Goal: Transaction & Acquisition: Download file/media

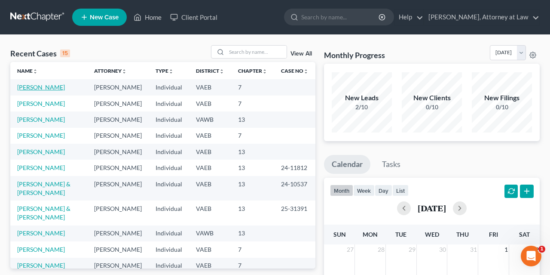
click at [49, 89] on link "[PERSON_NAME]" at bounding box center [41, 86] width 48 height 7
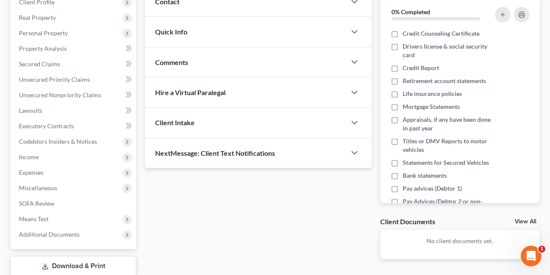
scroll to position [134, 0]
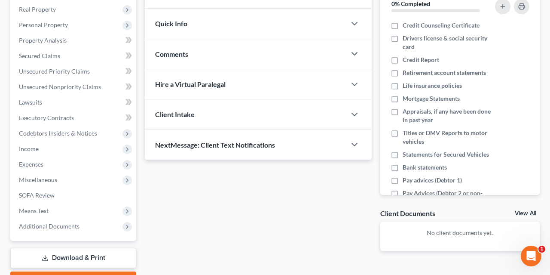
click at [74, 256] on link "Download & Print" at bounding box center [73, 258] width 126 height 20
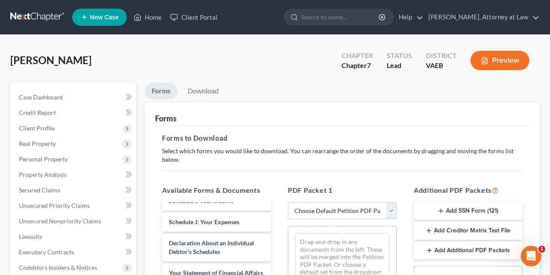
scroll to position [258, 0]
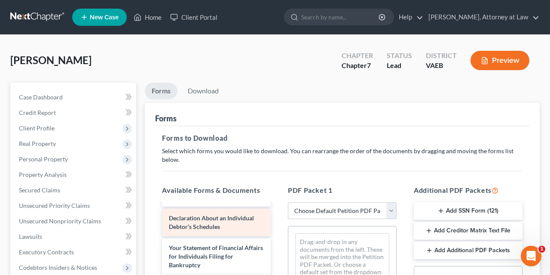
click at [202, 221] on div "Declaration About an Individual Debtor's Schedules" at bounding box center [216, 223] width 109 height 28
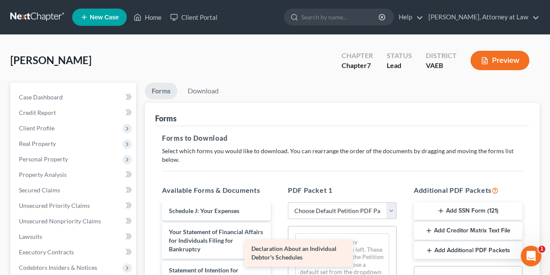
scroll to position [244, 0]
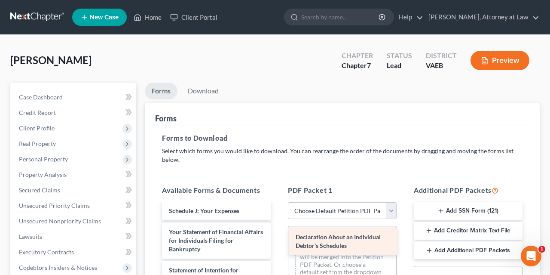
drag, startPoint x: 202, startPoint y: 221, endPoint x: 329, endPoint y: 241, distance: 128.4
click at [278, 241] on div "Declaration About an Individual Debtor's Schedules Voluntary Petition for Indiv…" at bounding box center [216, 198] width 123 height 476
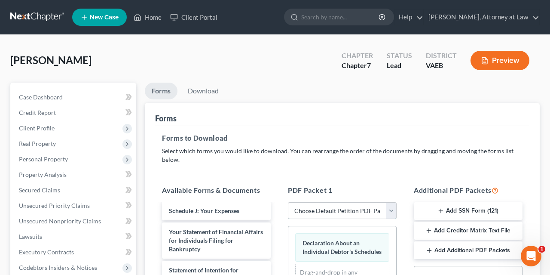
click at [288, 202] on select "Choose Default Petition PDF Packet Complete Bankruptcy Petition (all forms and …" at bounding box center [342, 210] width 109 height 17
select select "2"
click option "Amended Forms" at bounding box center [0, 0] width 0 height 0
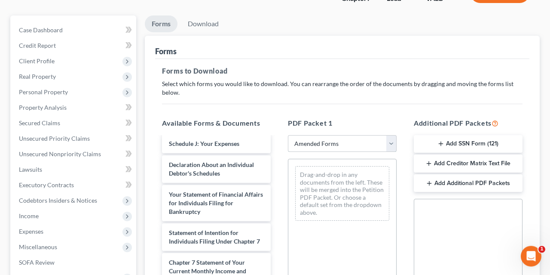
scroll to position [89, 0]
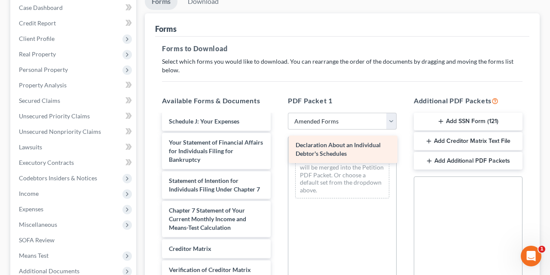
drag, startPoint x: 222, startPoint y: 144, endPoint x: 349, endPoint y: 147, distance: 126.9
click at [278, 147] on div "Declaration About an Individual Debtor's Schedules Voluntary Petition for Indiv…" at bounding box center [216, 109] width 123 height 476
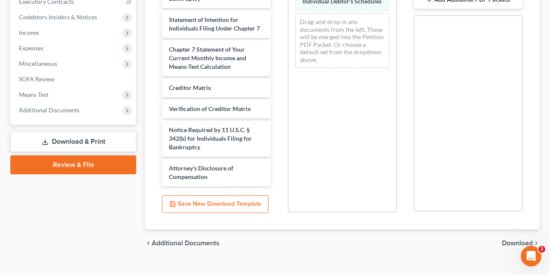
scroll to position [264, 0]
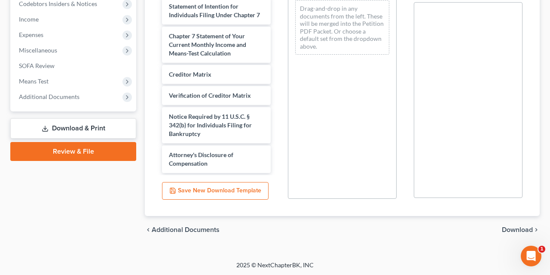
click at [516, 228] on span "Download" at bounding box center [517, 229] width 31 height 7
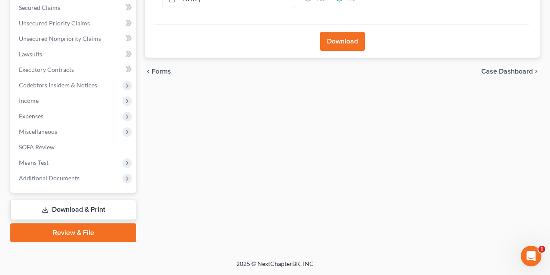
scroll to position [181, 0]
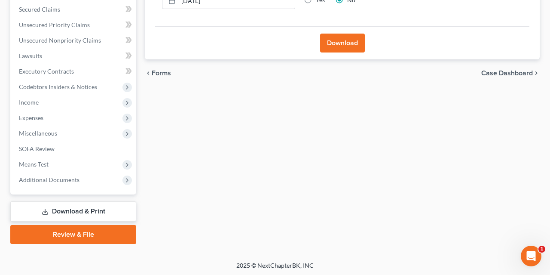
click at [344, 43] on button "Download" at bounding box center [342, 43] width 45 height 19
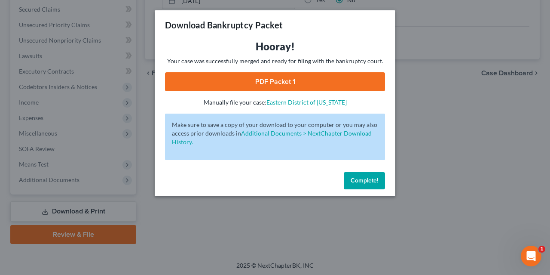
click at [286, 86] on link "PDF Packet 1" at bounding box center [275, 81] width 220 height 19
